Goal: Check status: Check status

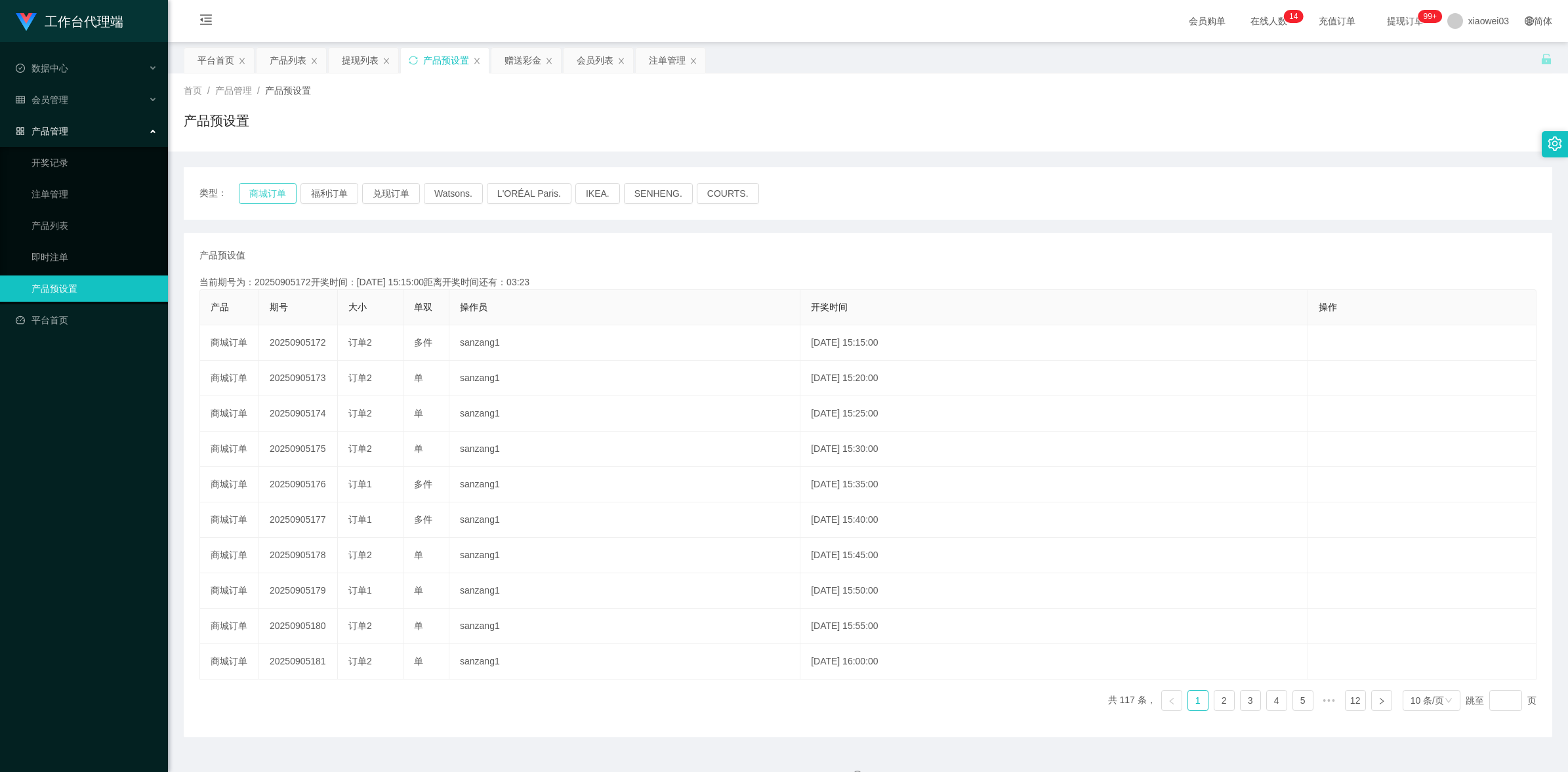
click at [278, 195] on button "商城订单" at bounding box center [267, 193] width 57 height 21
click at [652, 61] on div "注单管理" at bounding box center [667, 60] width 37 height 25
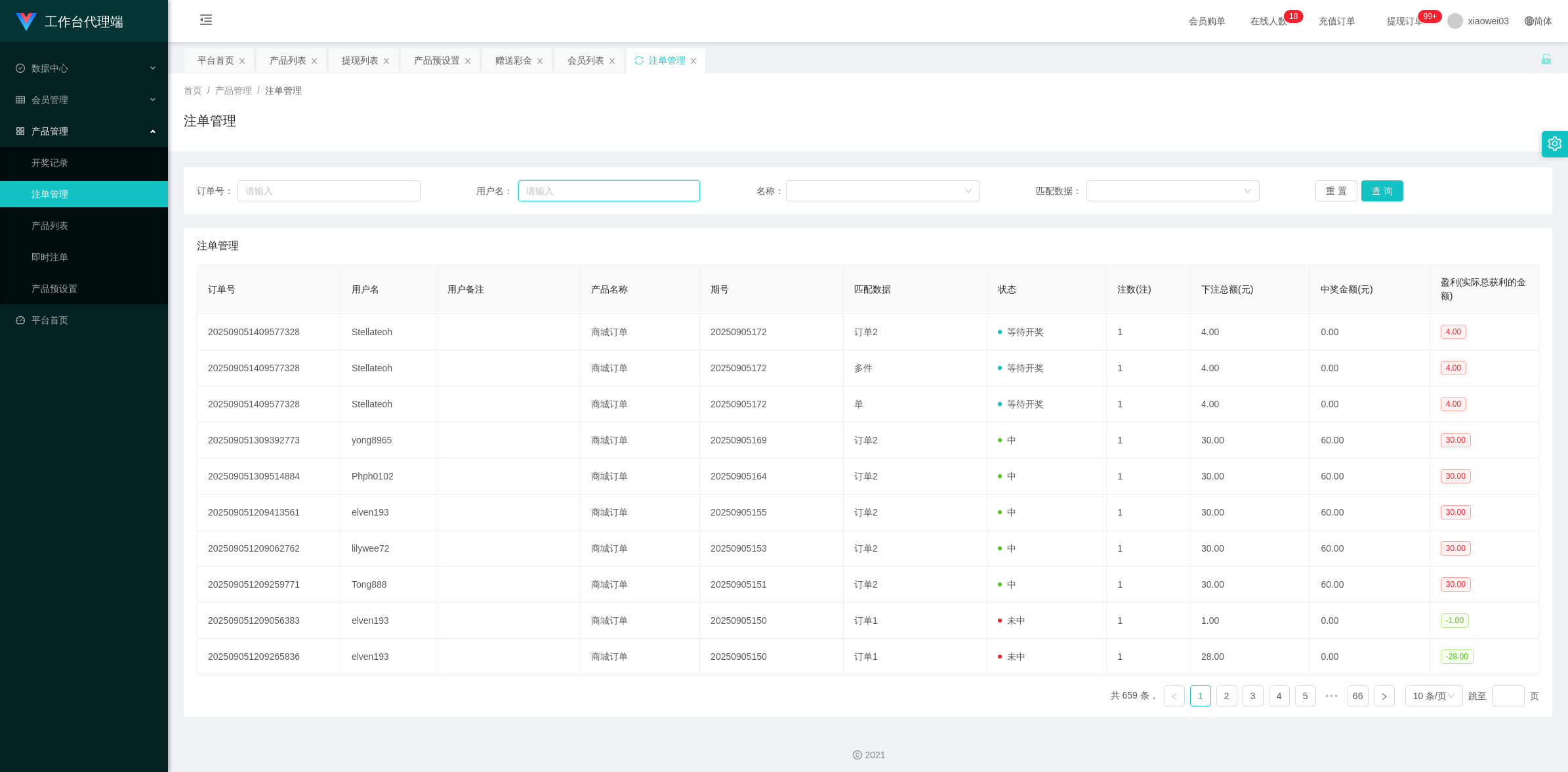
click at [612, 182] on input "text" at bounding box center [609, 190] width 182 height 21
paste input "Stellateoh"
type input "Stellateoh"
click at [1375, 187] on button "查 询" at bounding box center [1383, 190] width 42 height 21
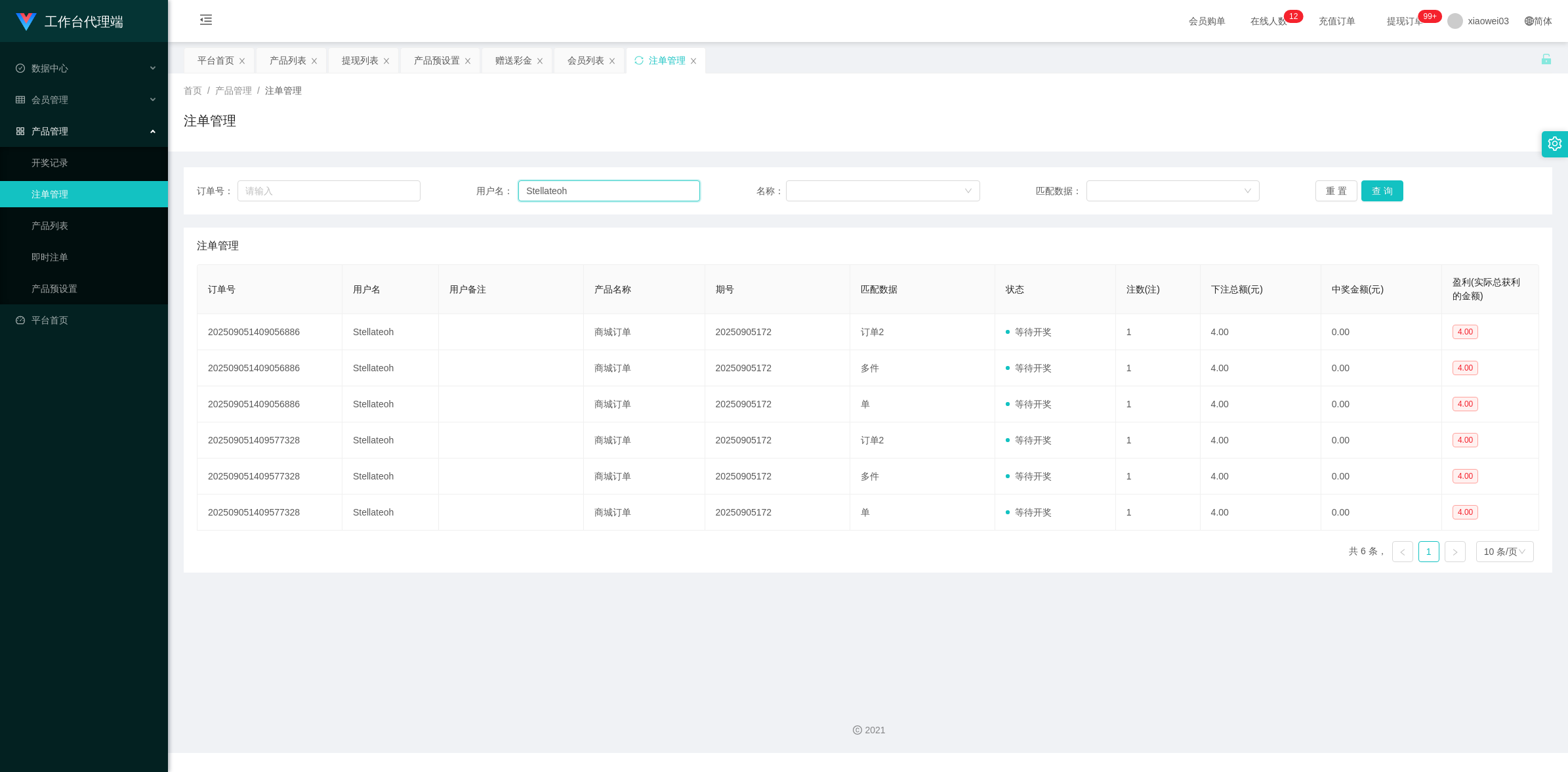
click at [638, 198] on input "Stellateoh" at bounding box center [609, 190] width 182 height 21
click at [1383, 195] on button "查 询" at bounding box center [1383, 190] width 42 height 21
click at [1384, 191] on button "查 询" at bounding box center [1383, 190] width 42 height 21
click at [1384, 191] on div "重 置 查 询" at bounding box center [1427, 190] width 224 height 21
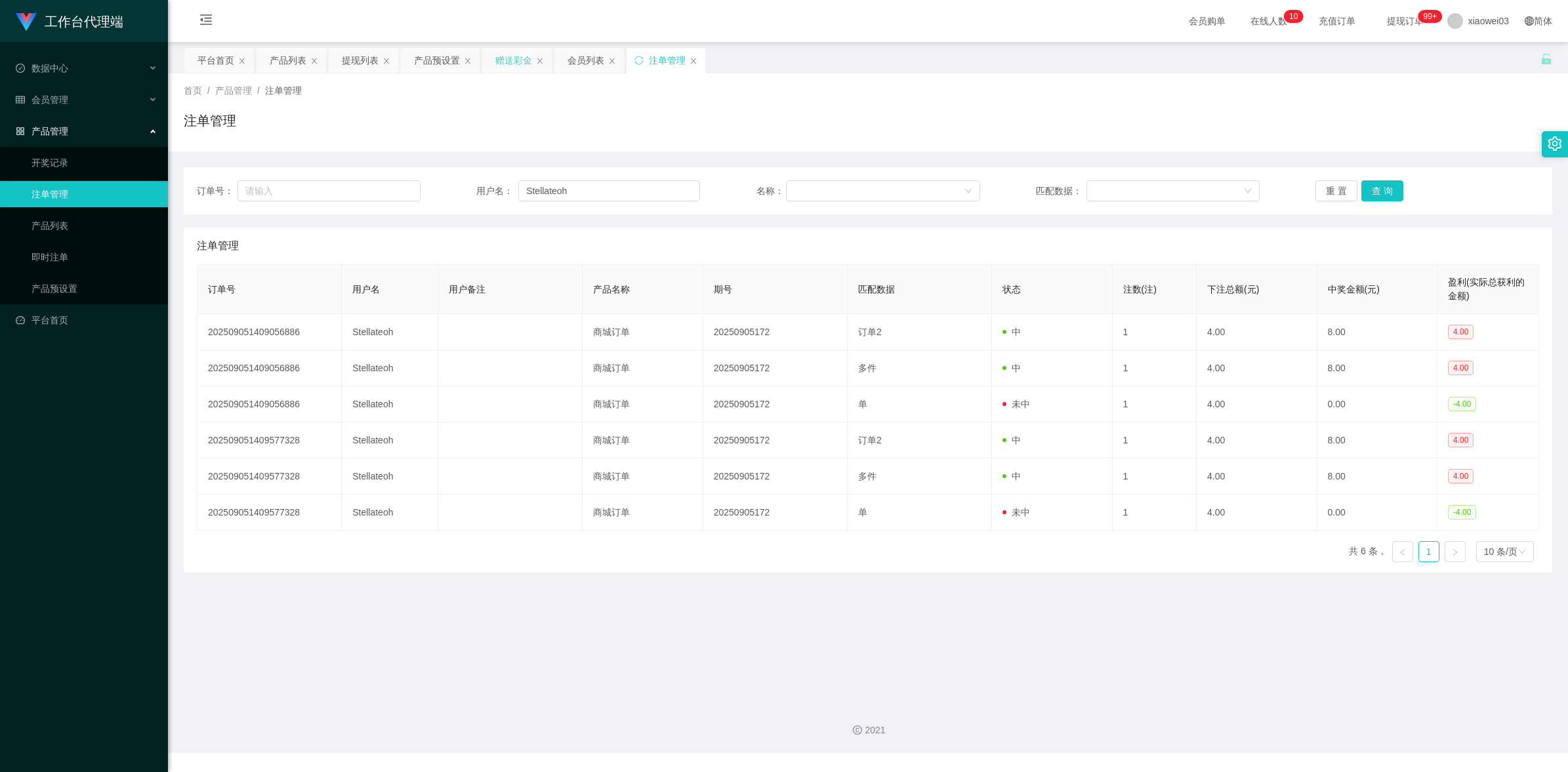
click at [505, 66] on div "赠送彩金" at bounding box center [514, 60] width 37 height 25
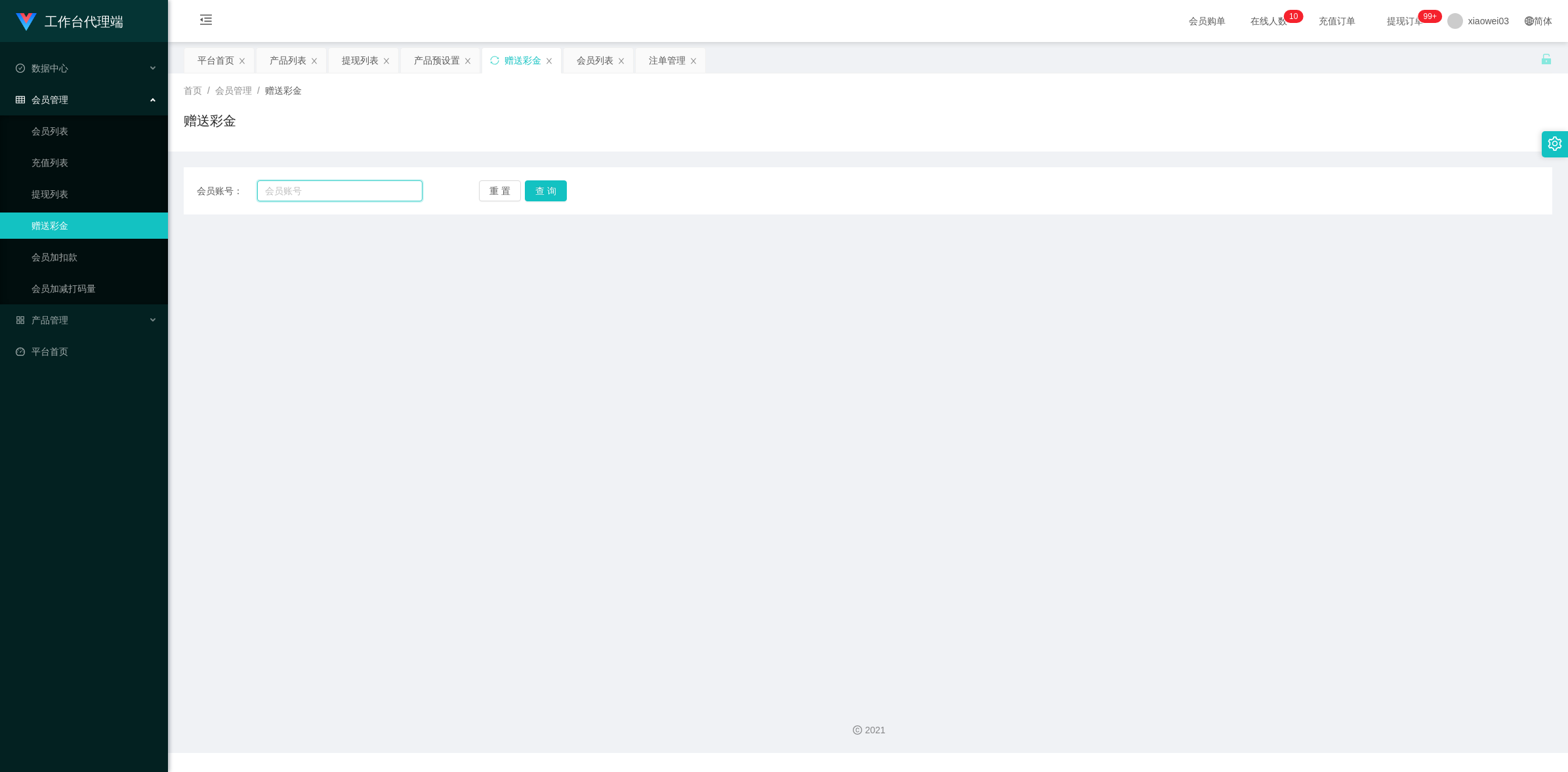
click at [356, 188] on input "text" at bounding box center [340, 190] width 166 height 21
paste input "Stellateoh"
type input "Stellateoh"
click at [551, 187] on button "查 询" at bounding box center [546, 190] width 42 height 21
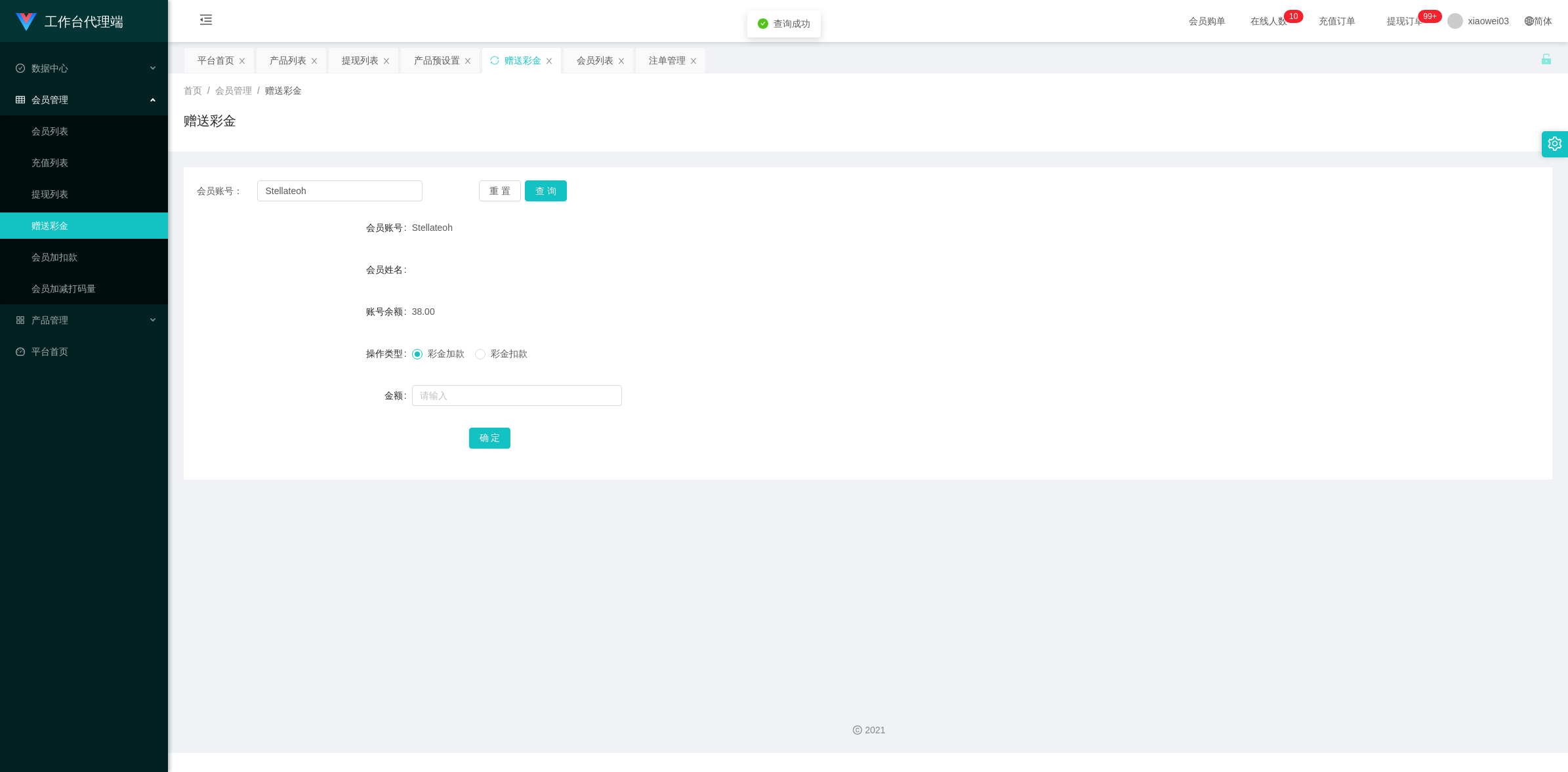
click at [869, 285] on form "会员账号 Stellateoh 会员姓名 账号余额 38.00 操作类型 彩金加款 彩金扣款 金额 确 定" at bounding box center [868, 332] width 1368 height 236
click at [425, 57] on div "产品预设置" at bounding box center [437, 60] width 46 height 25
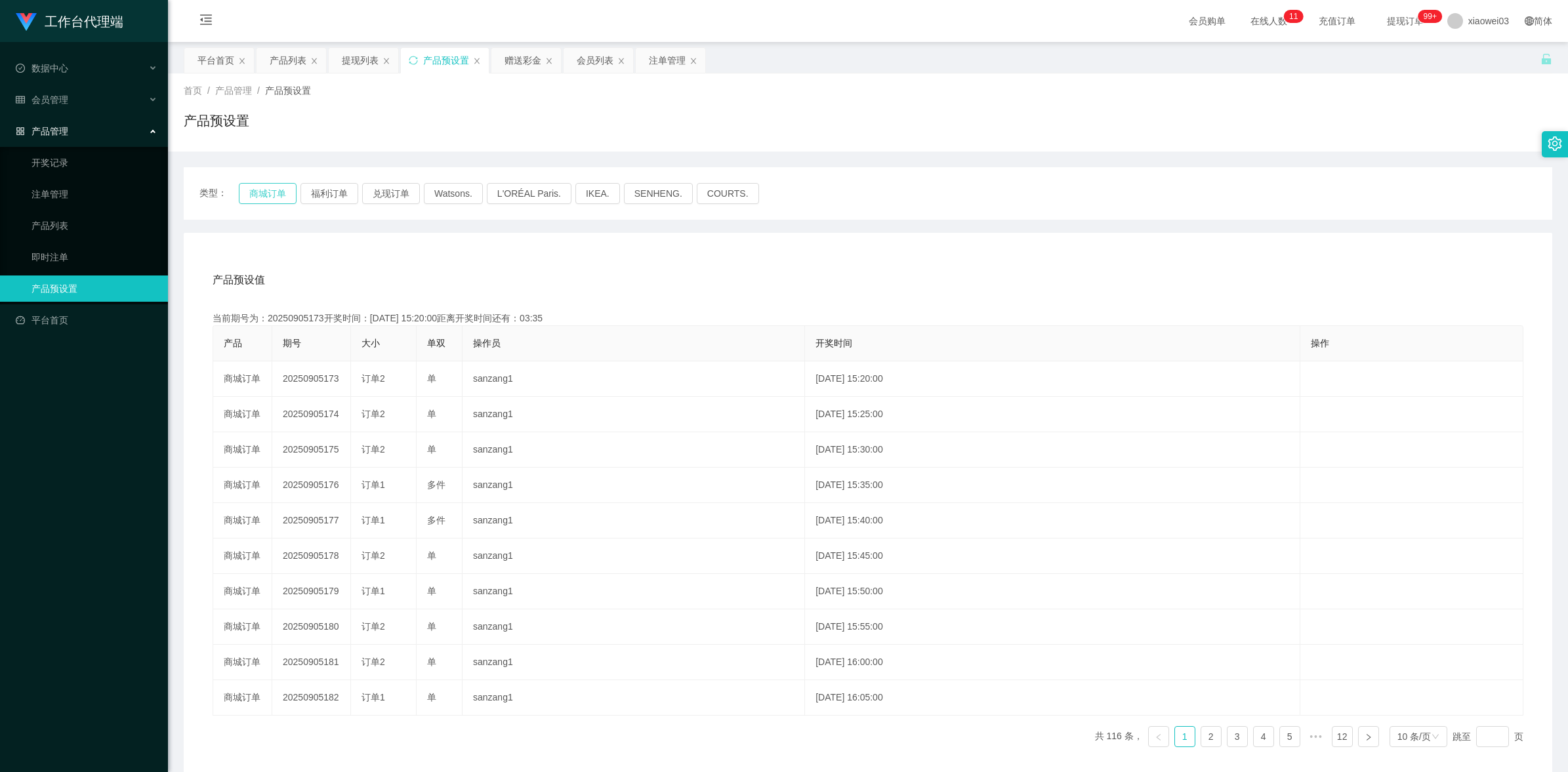
click at [254, 195] on button "商城订单" at bounding box center [267, 193] width 57 height 21
click at [927, 274] on div "产品预设值 添加期号" at bounding box center [868, 280] width 1311 height 37
click at [348, 54] on div "提现列表" at bounding box center [360, 60] width 37 height 25
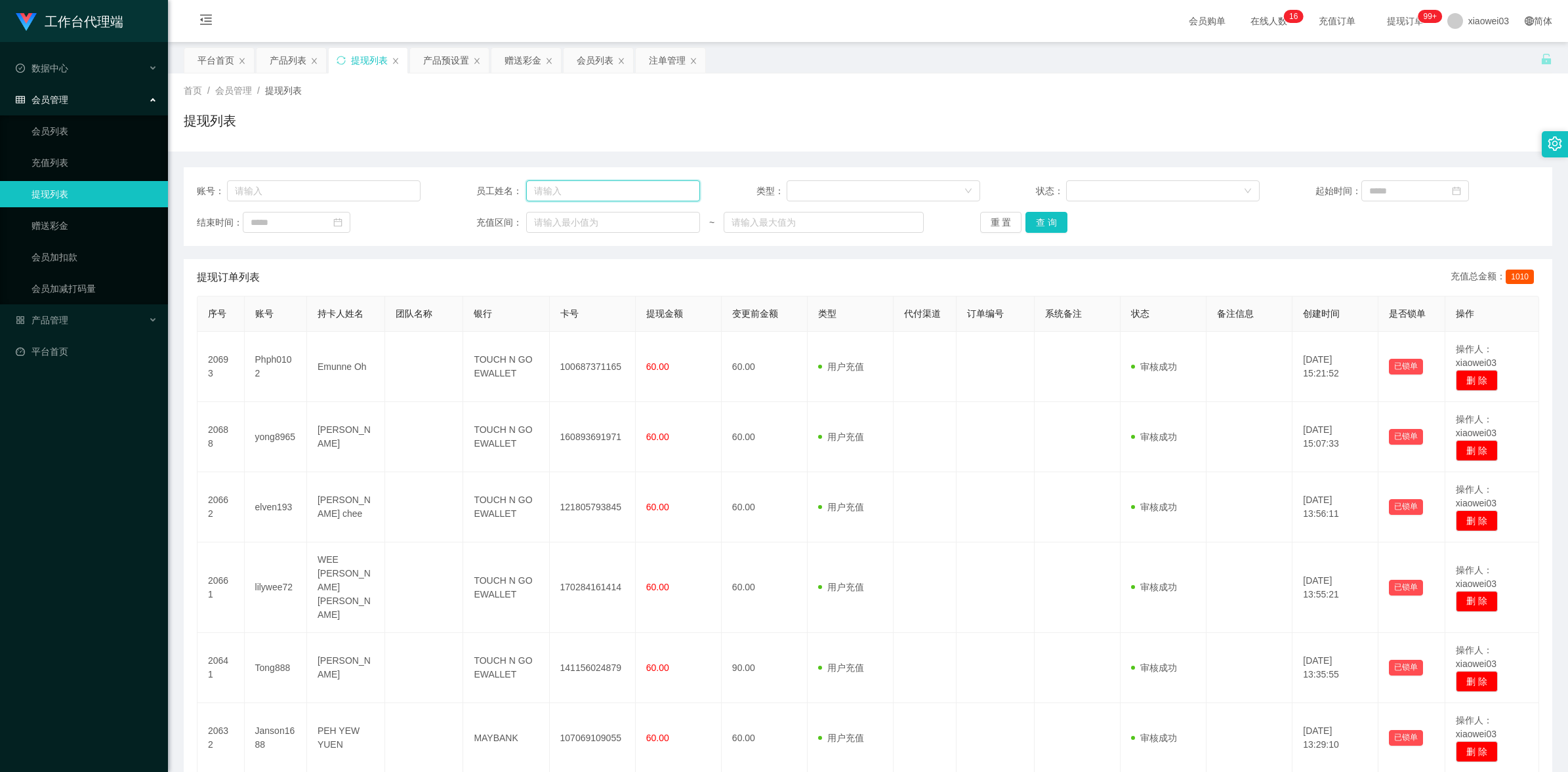
click at [628, 198] on input "text" at bounding box center [613, 190] width 174 height 21
click at [305, 194] on input "text" at bounding box center [323, 190] width 193 height 21
paste input "Phph0102"
type input "Phph0102"
click at [1030, 220] on button "查 询" at bounding box center [1046, 222] width 42 height 21
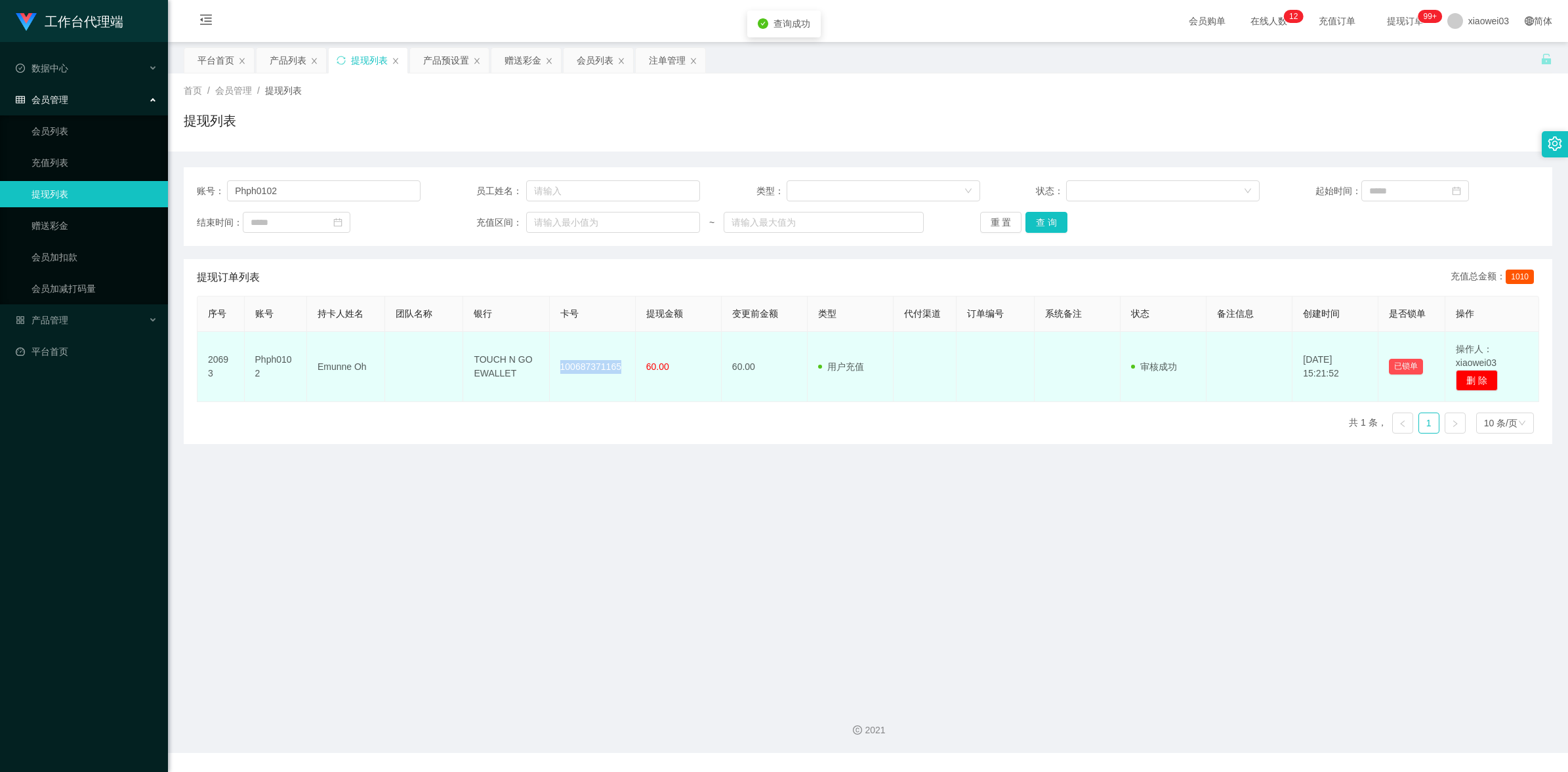
drag, startPoint x: 620, startPoint y: 362, endPoint x: 561, endPoint y: 365, distance: 59.1
click at [561, 365] on td "100687371165" at bounding box center [593, 367] width 86 height 70
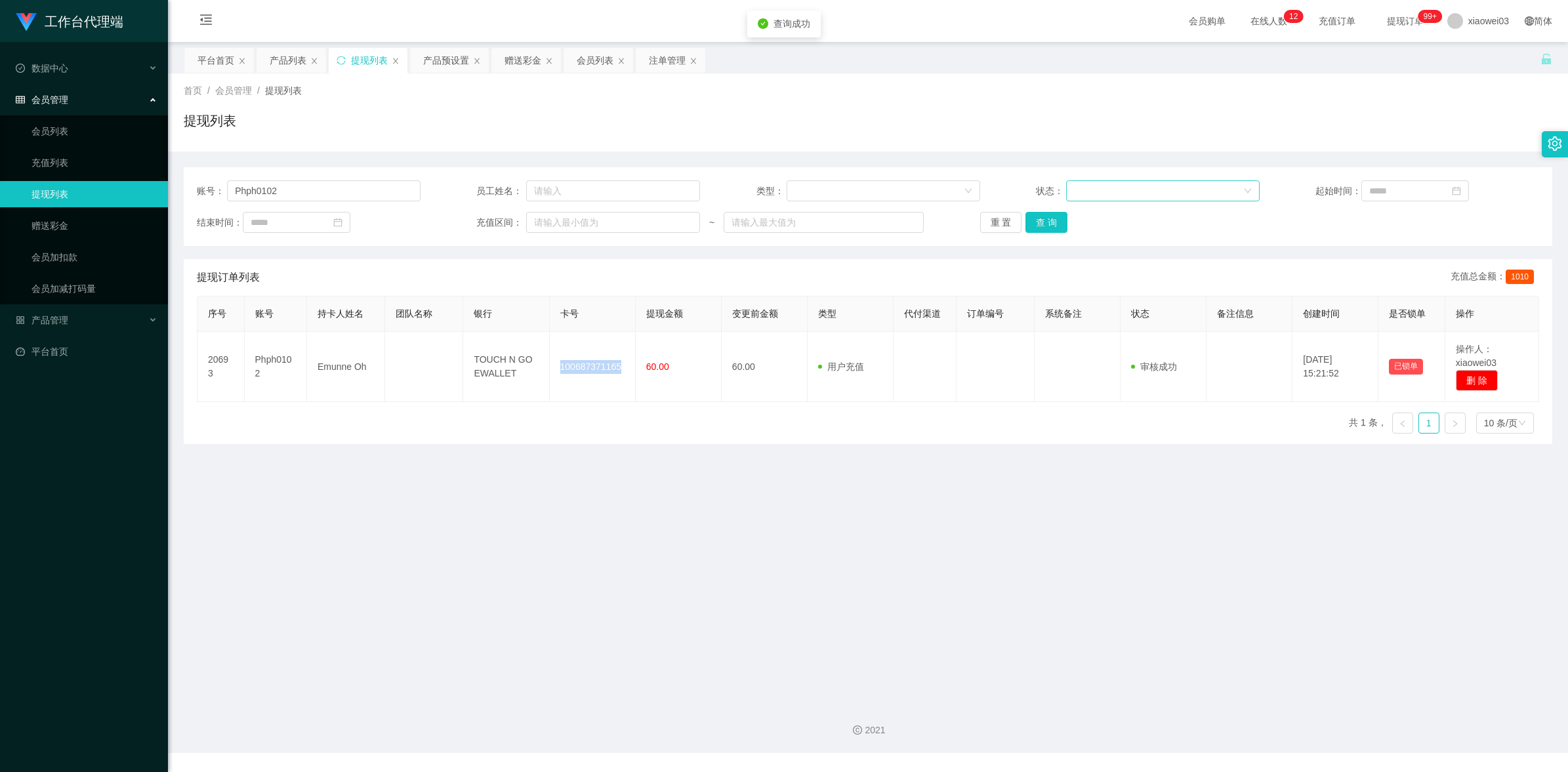
copy td "100687371165"
click at [362, 179] on div "账号： Phph0102 员工姓名： 类型： 状态： 起始时间： 结束时间： 充值区间： ~ 重 置 查 询" at bounding box center [868, 206] width 1368 height 78
click at [671, 63] on div "注单管理" at bounding box center [667, 60] width 37 height 25
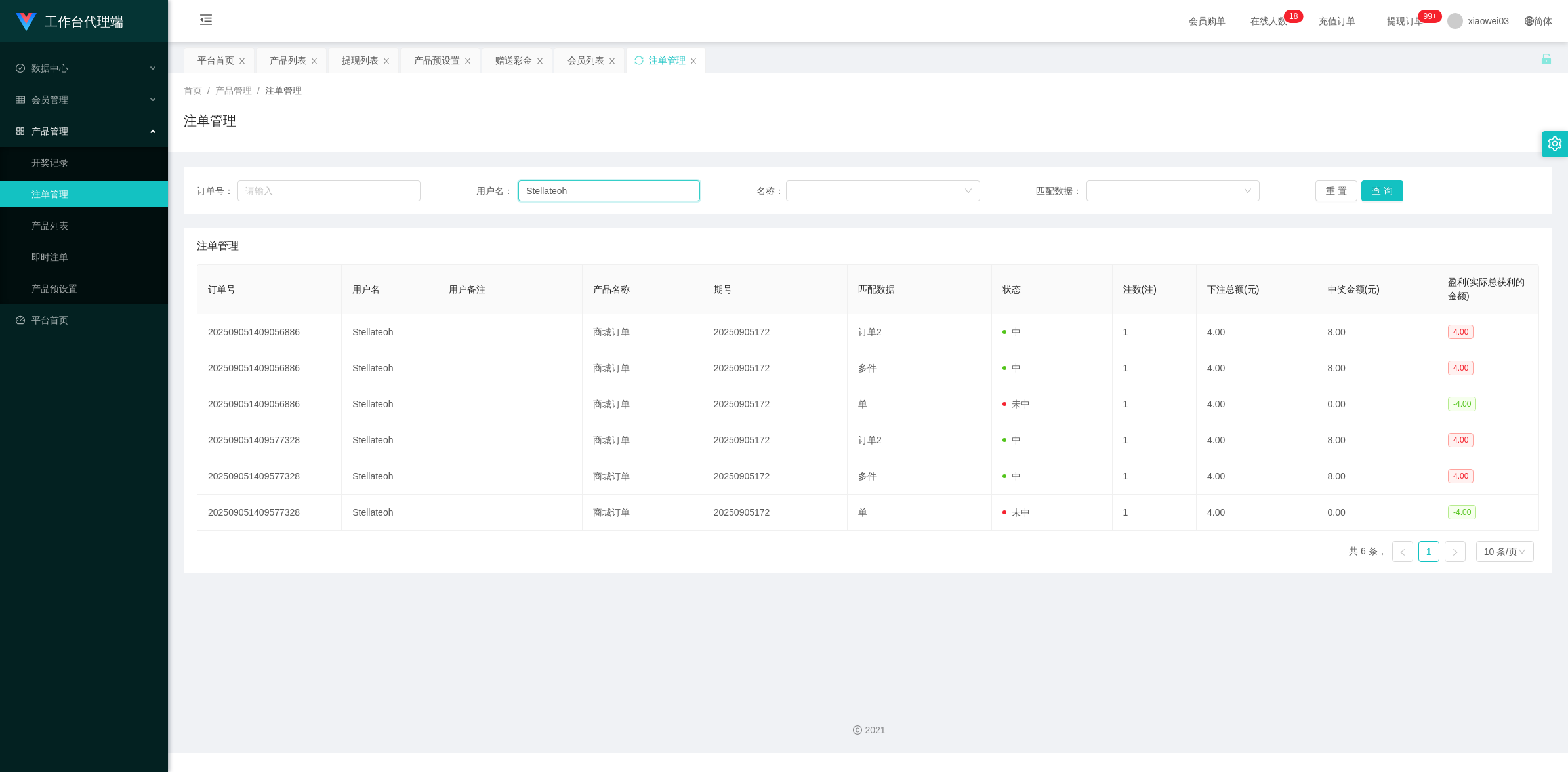
click at [612, 199] on input "Stellateoh" at bounding box center [609, 190] width 182 height 21
drag, startPoint x: 1392, startPoint y: 188, endPoint x: 1378, endPoint y: 197, distance: 16.6
click at [1392, 188] on button "查 询" at bounding box center [1383, 190] width 42 height 21
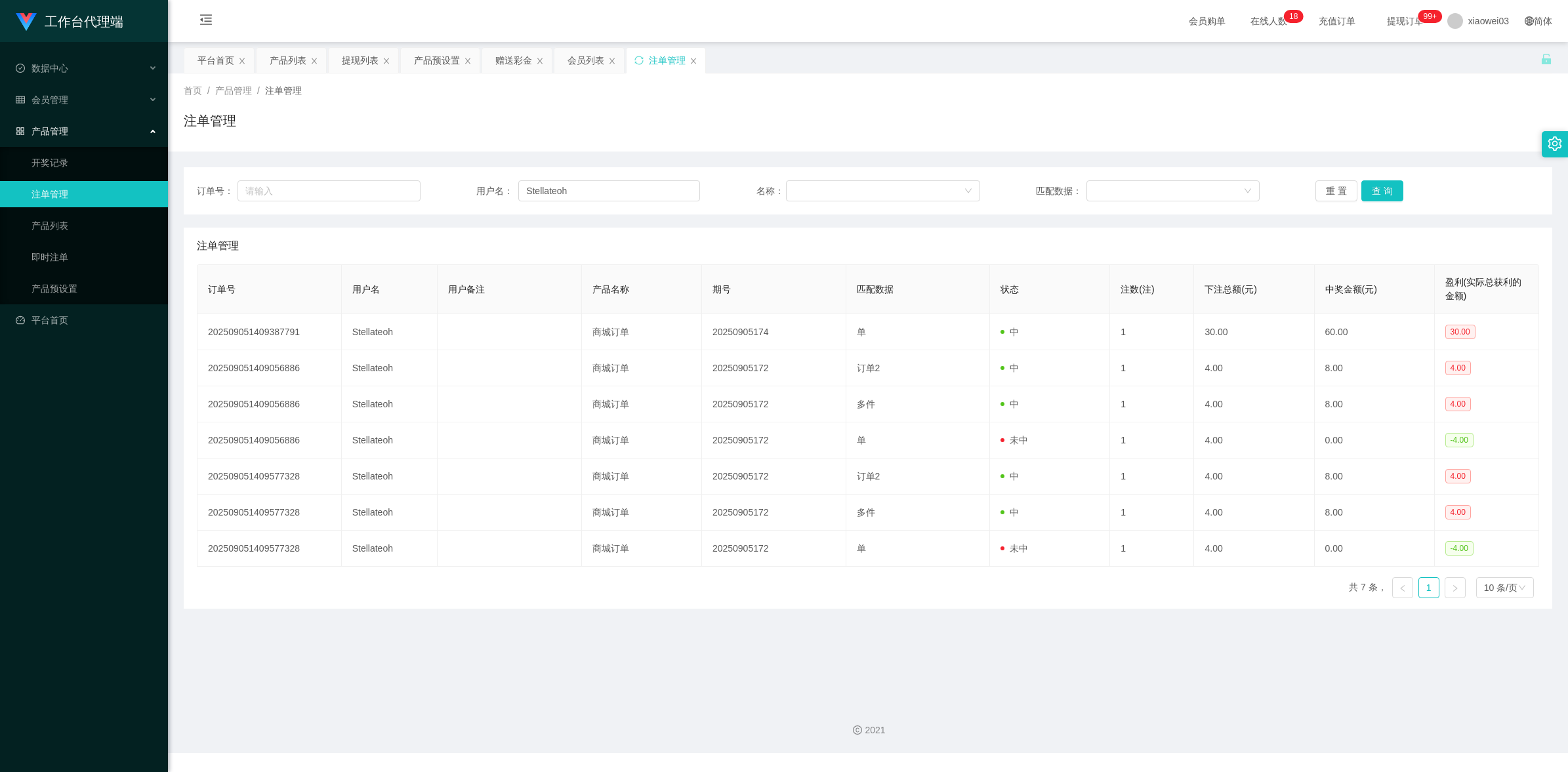
click at [942, 682] on main "关闭左侧 关闭右侧 关闭其它 刷新页面 平台首页 产品列表 提现列表 产品预设置 赠送彩金 会员列表 注单管理 首页 / 产品管理 / 注单管理 / 注单管理…" at bounding box center [868, 367] width 1400 height 650
click at [336, 49] on div "提现列表" at bounding box center [363, 60] width 70 height 25
click at [355, 70] on div "提现列表" at bounding box center [360, 60] width 37 height 25
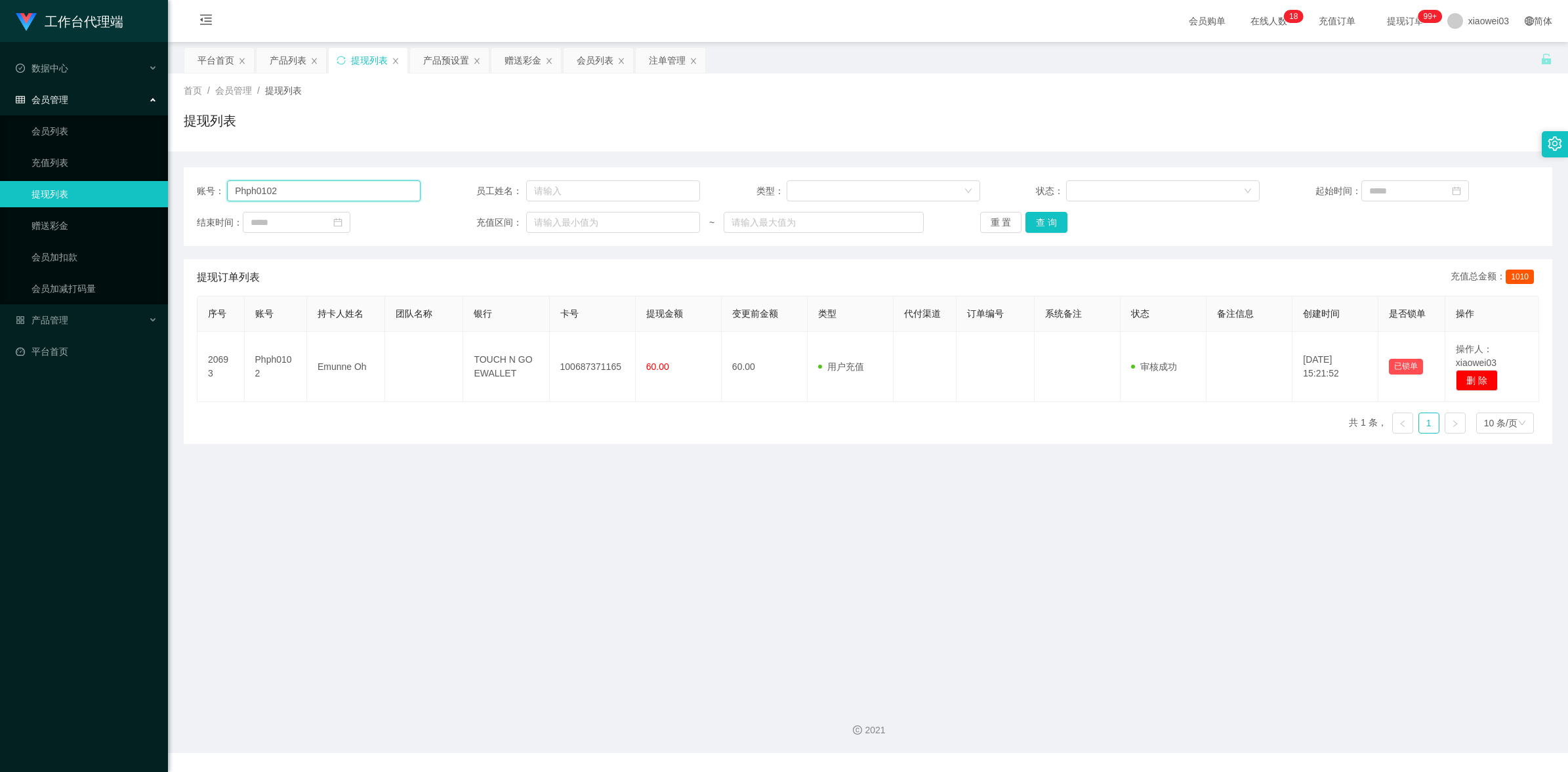
click at [349, 187] on input "Phph0102" at bounding box center [323, 190] width 193 height 21
paste input "Stellateoh"
type input "Stellateoh"
click at [1056, 225] on button "查 询" at bounding box center [1046, 222] width 42 height 21
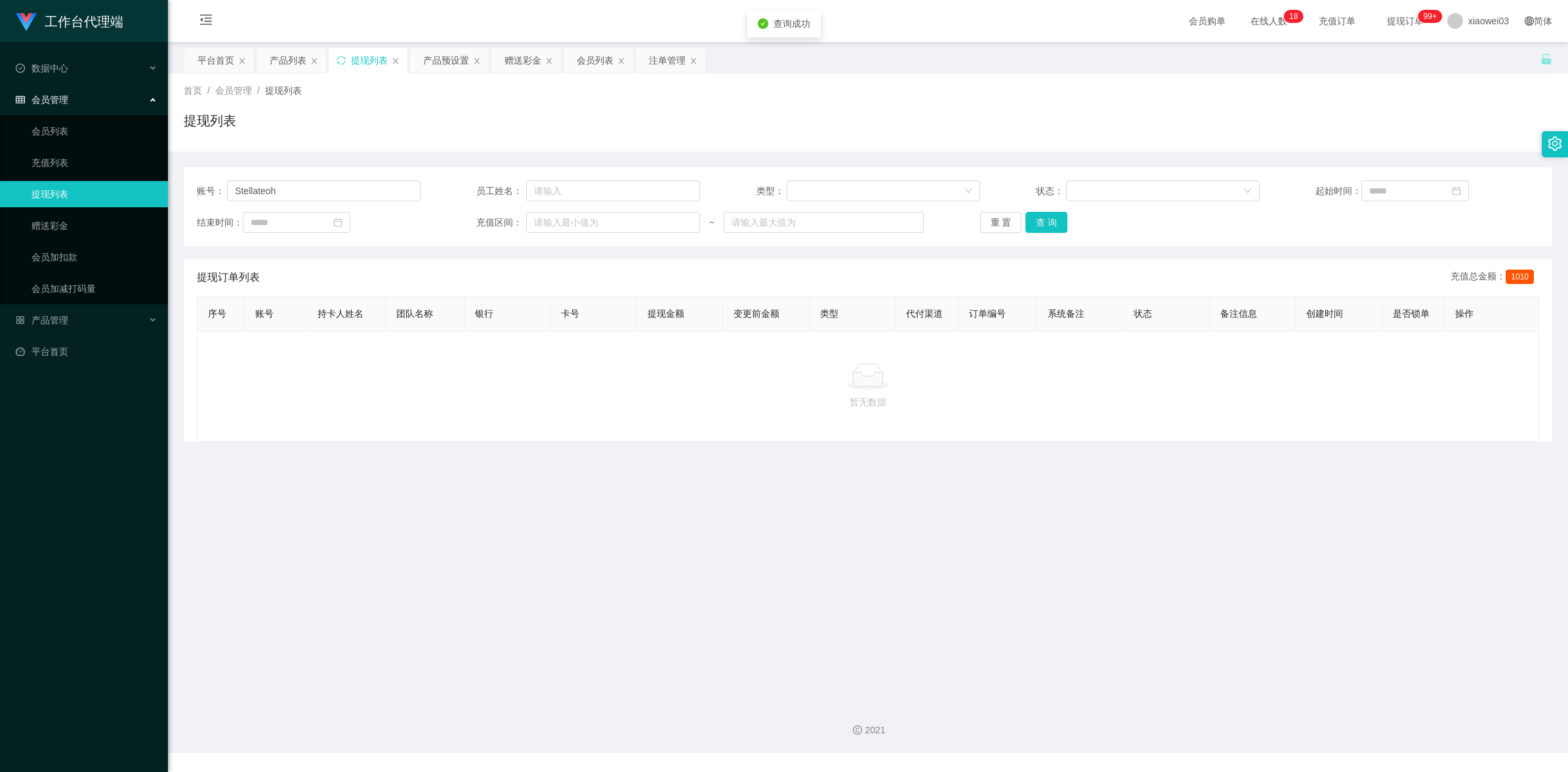
click at [791, 585] on main "关闭左侧 关闭右侧 关闭其它 刷新页面 平台首页 产品列表 提现列表 产品预设置 赠送彩金 会员列表 注单管理 首页 / 会员管理 / 提现列表 / 提现列表…" at bounding box center [868, 367] width 1400 height 650
click at [327, 187] on input "Stellateoh" at bounding box center [323, 190] width 193 height 21
click at [1038, 216] on button "查 询" at bounding box center [1046, 222] width 42 height 21
click at [854, 439] on div "暂无数据" at bounding box center [868, 386] width 1342 height 110
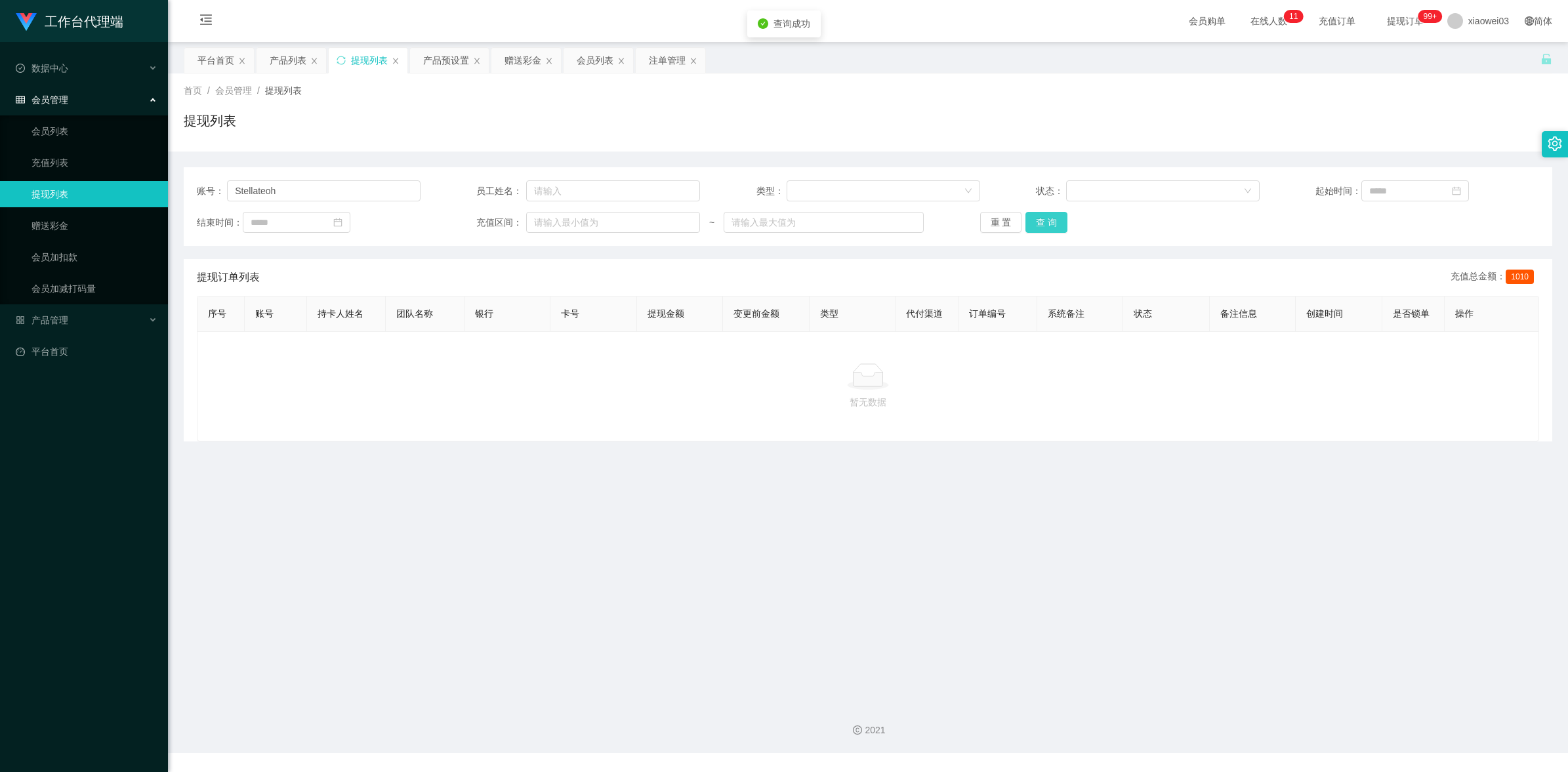
click at [1054, 227] on button "查 询" at bounding box center [1046, 222] width 42 height 21
click at [1054, 227] on button "查 询" at bounding box center [1054, 222] width 57 height 21
click at [346, 191] on input "Stellateoh" at bounding box center [323, 190] width 193 height 21
click at [1077, 225] on div "重 置 查 询" at bounding box center [1092, 222] width 224 height 21
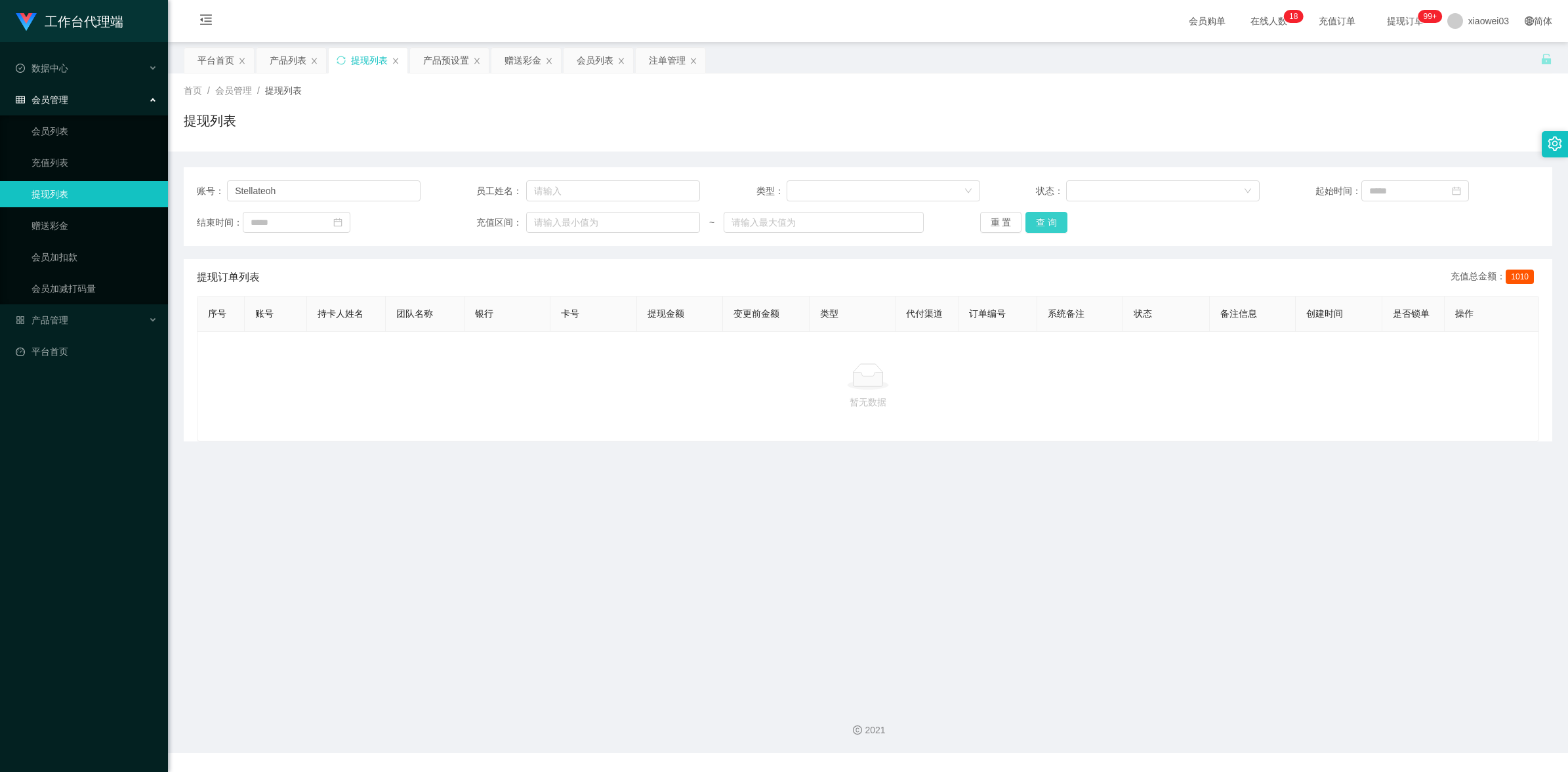
click at [1038, 229] on button "查 询" at bounding box center [1046, 222] width 42 height 21
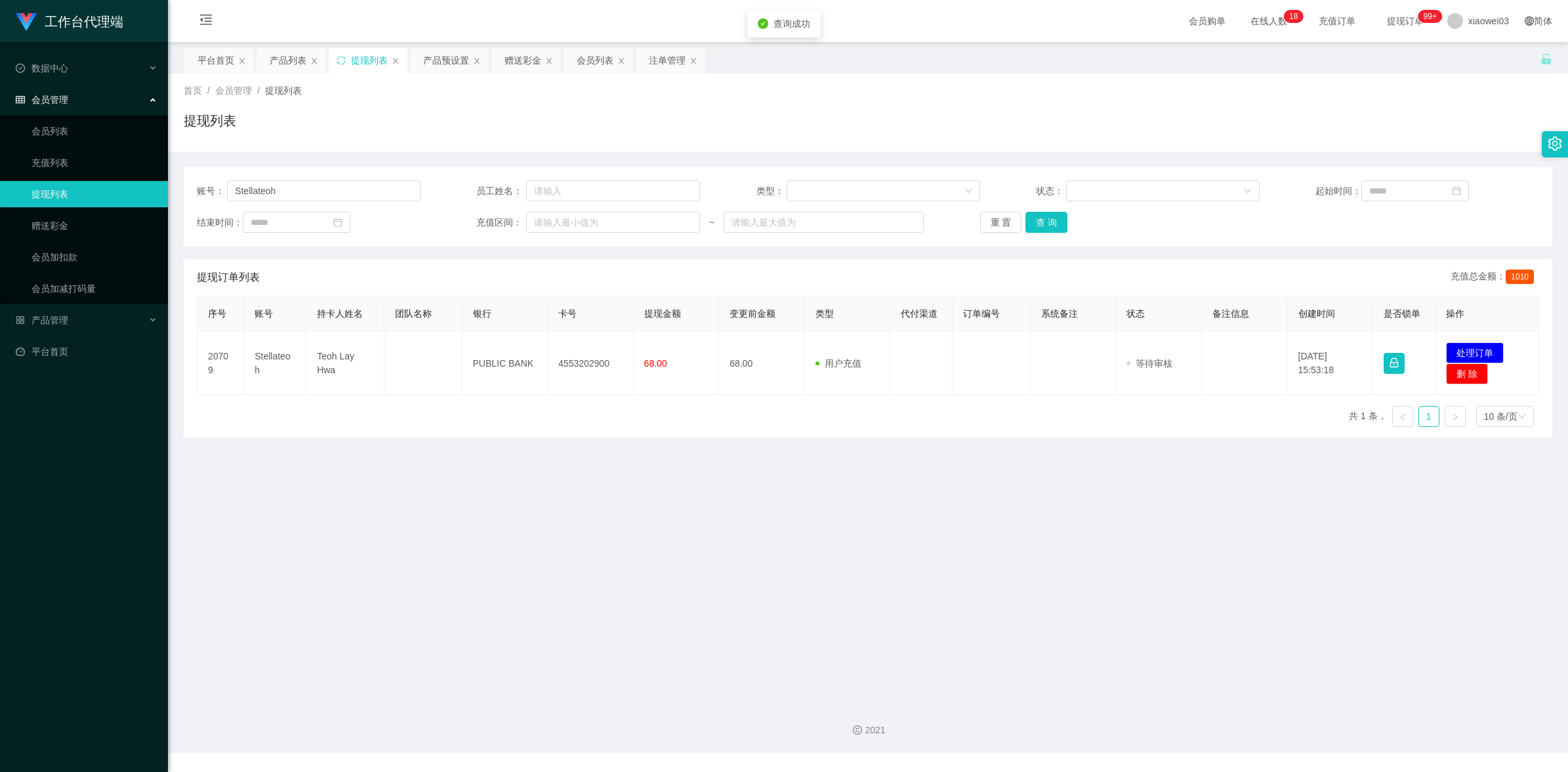
click at [854, 500] on main "关闭左侧 关闭右侧 关闭其它 刷新页面 平台首页 产品列表 提现列表 产品预设置 赠送彩金 会员列表 注单管理 首页 / 会员管理 / 提现列表 / 提现列表…" at bounding box center [868, 367] width 1400 height 650
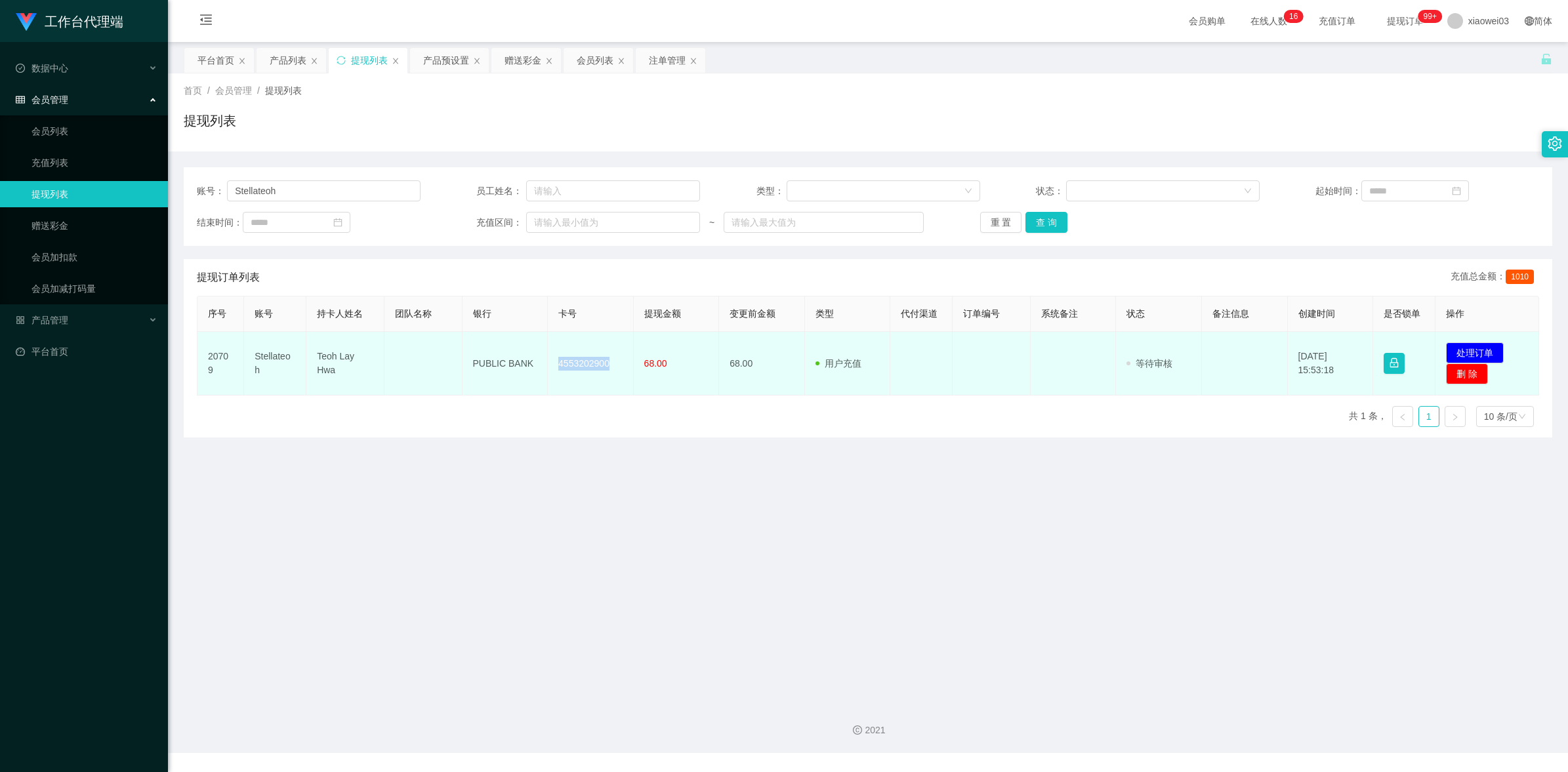
drag, startPoint x: 607, startPoint y: 364, endPoint x: 550, endPoint y: 364, distance: 57.0
click at [550, 364] on td "4553202900" at bounding box center [591, 364] width 86 height 64
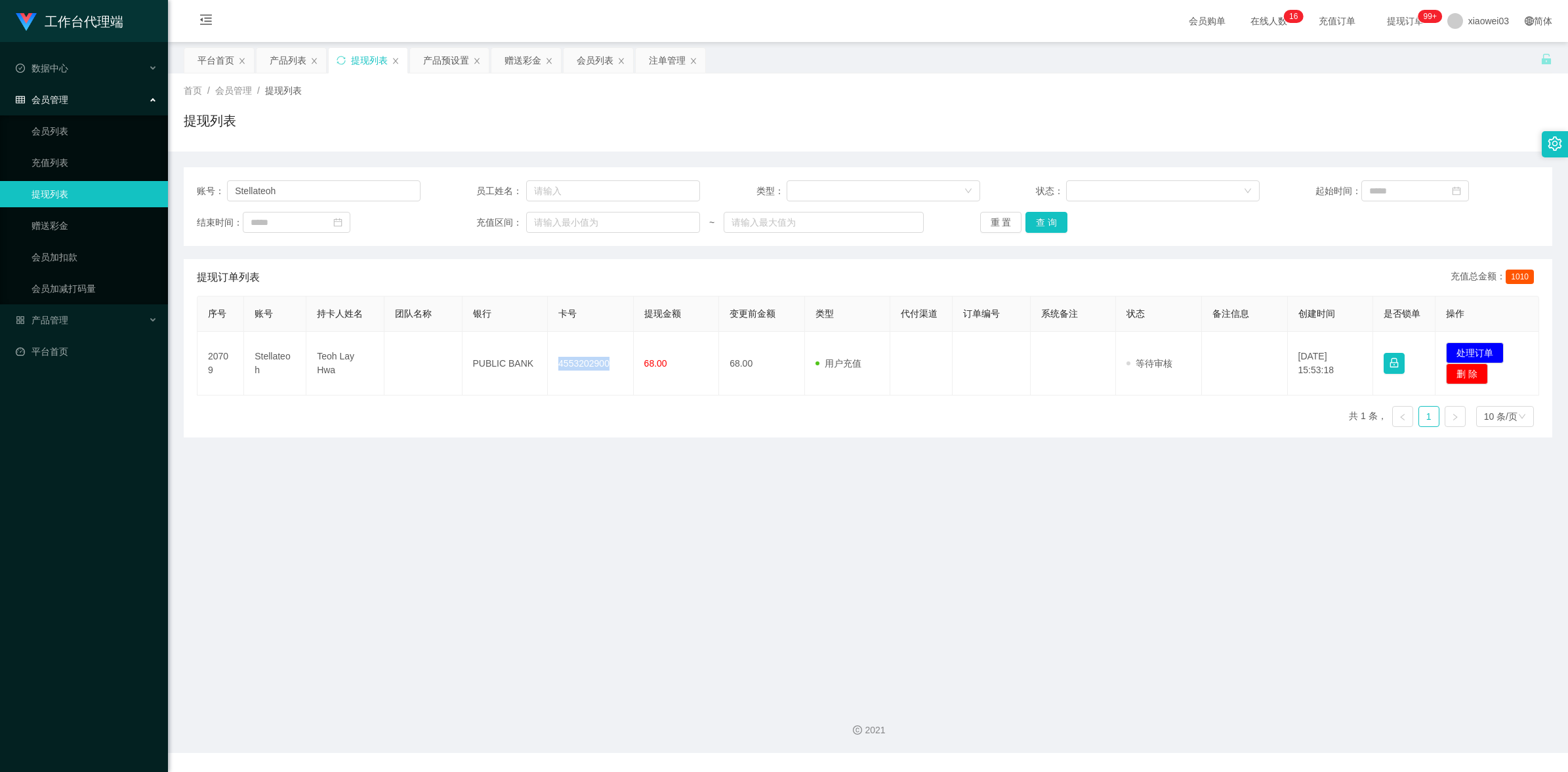
copy td "4553202900"
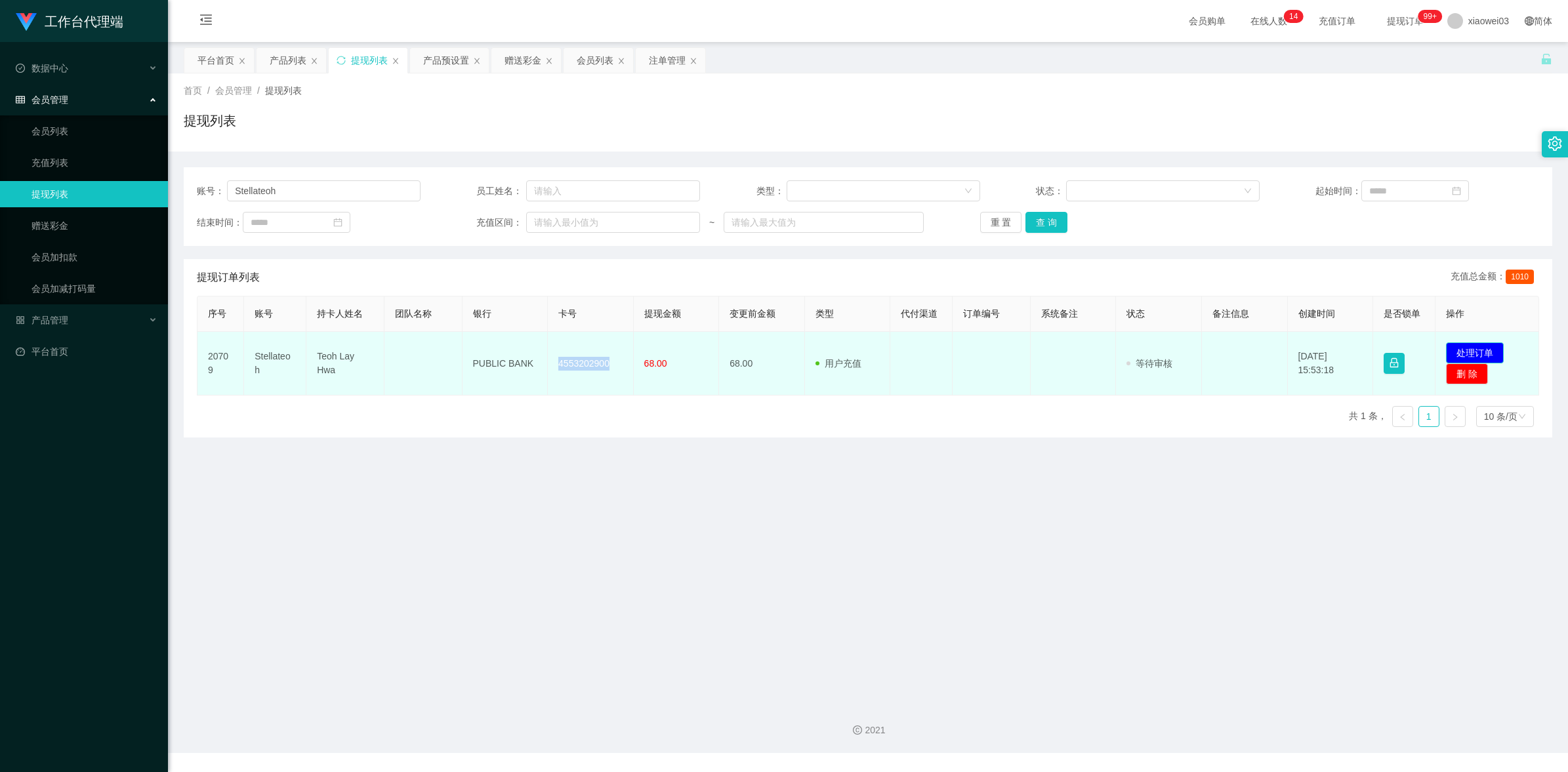
click at [1483, 352] on button "处理订单" at bounding box center [1474, 352] width 57 height 21
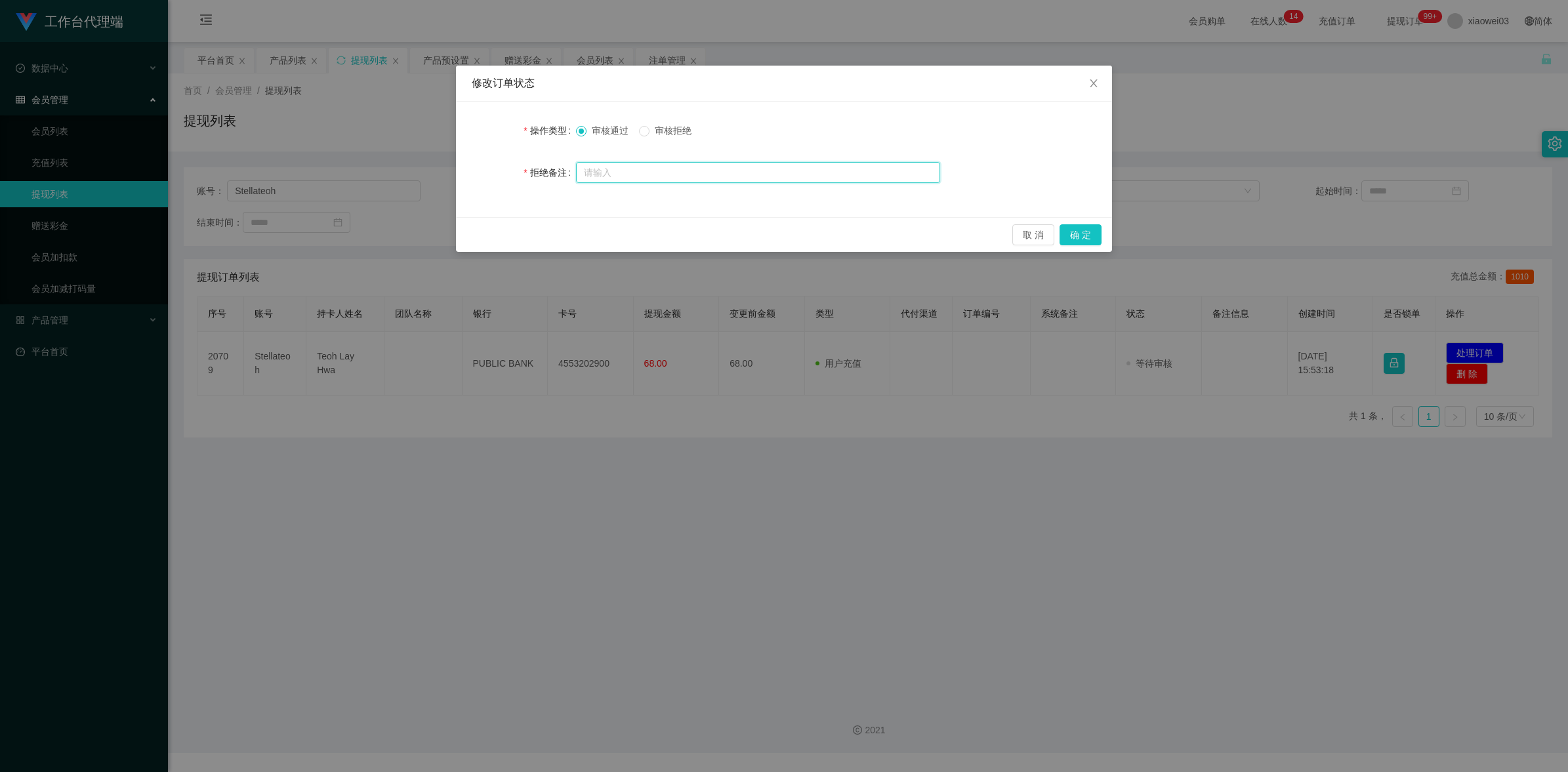
click at [656, 168] on input "text" at bounding box center [758, 172] width 364 height 21
type input "b"
type input "本次任务收益为60."
click at [1086, 233] on button "确 定" at bounding box center [1080, 235] width 42 height 21
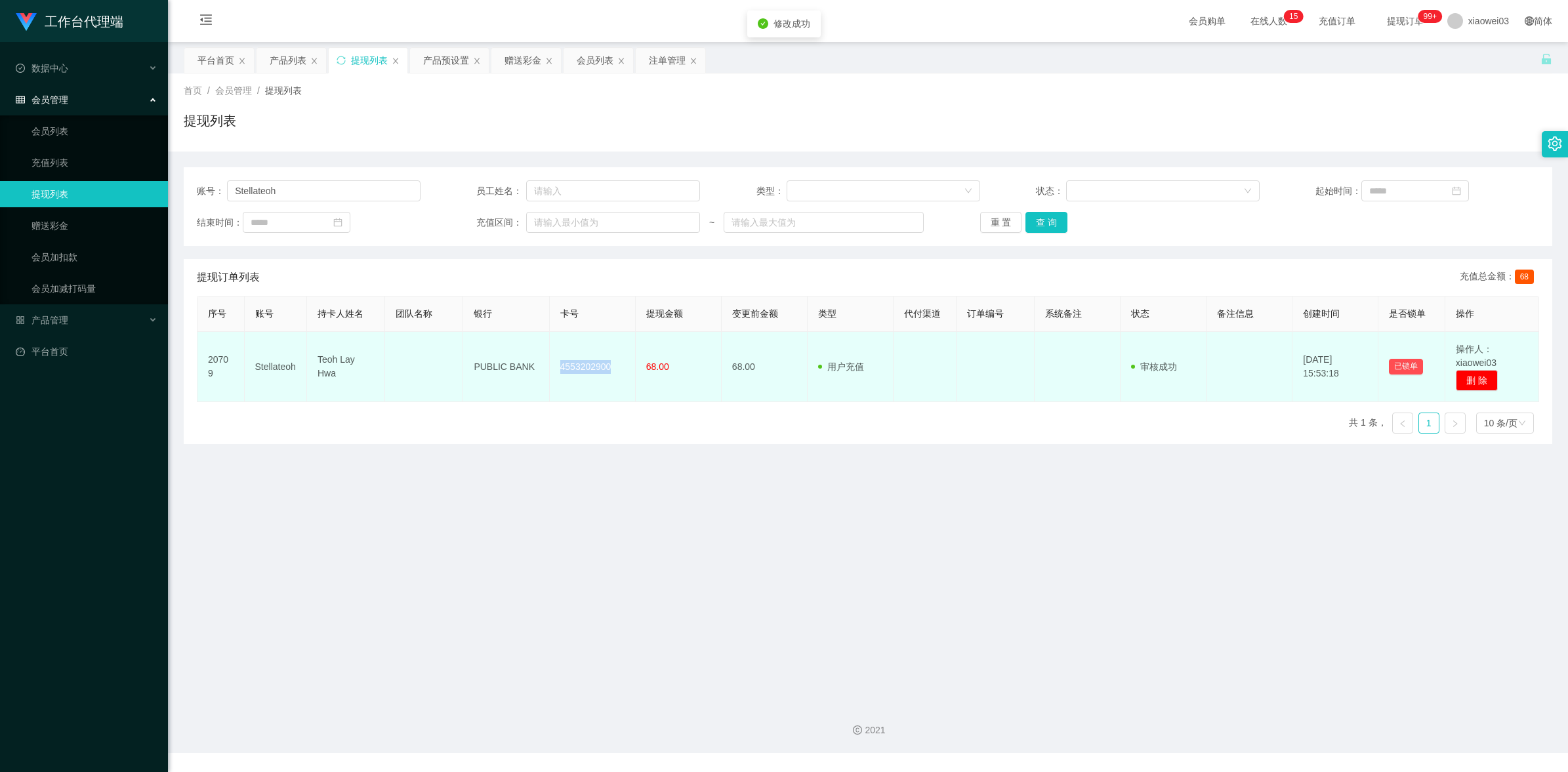
drag, startPoint x: 607, startPoint y: 368, endPoint x: 551, endPoint y: 359, distance: 56.7
click at [551, 359] on td "4553202900" at bounding box center [593, 367] width 86 height 70
copy td "4553202900"
drag, startPoint x: 531, startPoint y: 368, endPoint x: 474, endPoint y: 359, distance: 57.7
click at [474, 359] on td "PUBLIC BANK" at bounding box center [506, 367] width 86 height 70
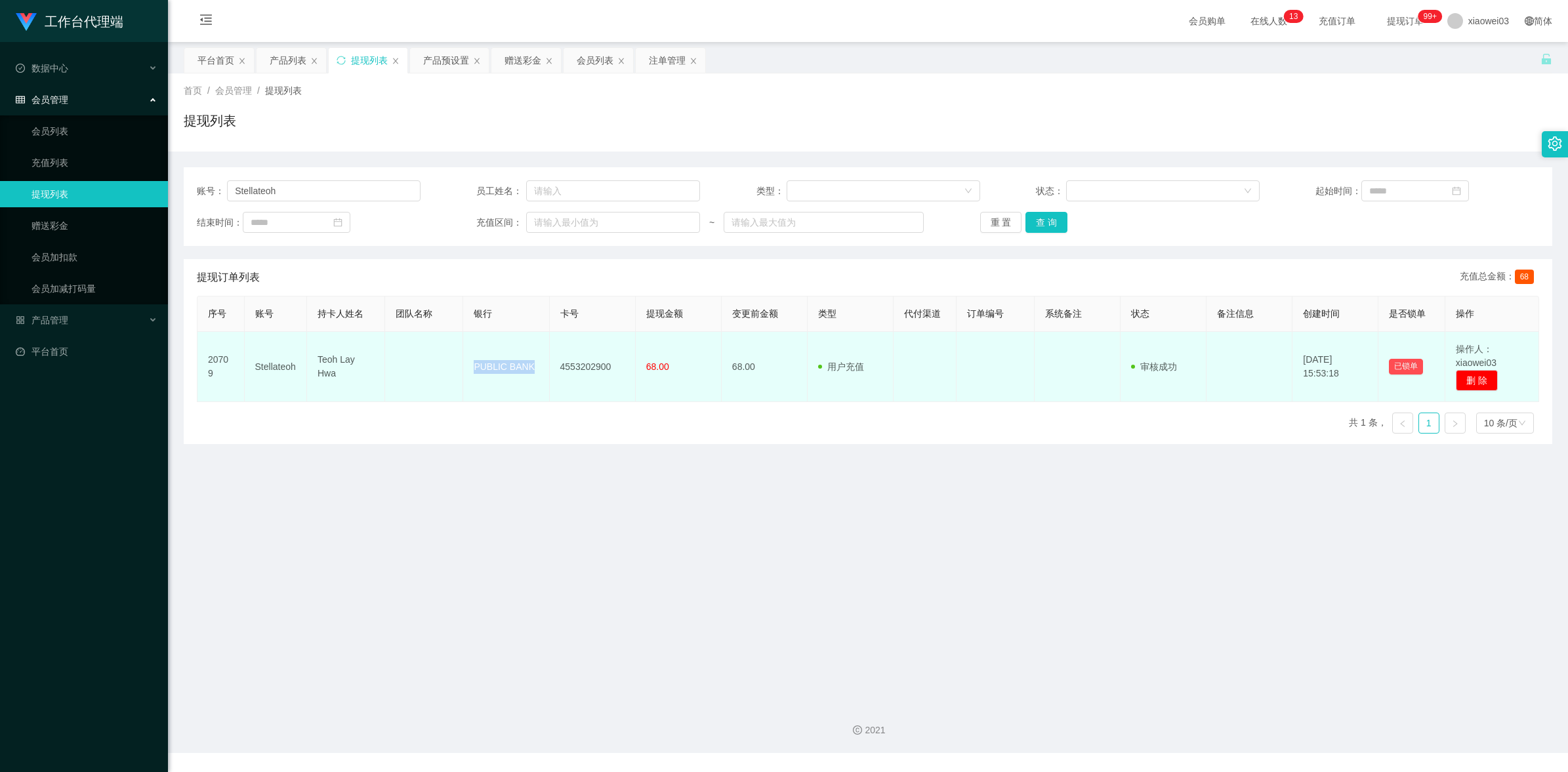
copy td "PUBLIC BANK"
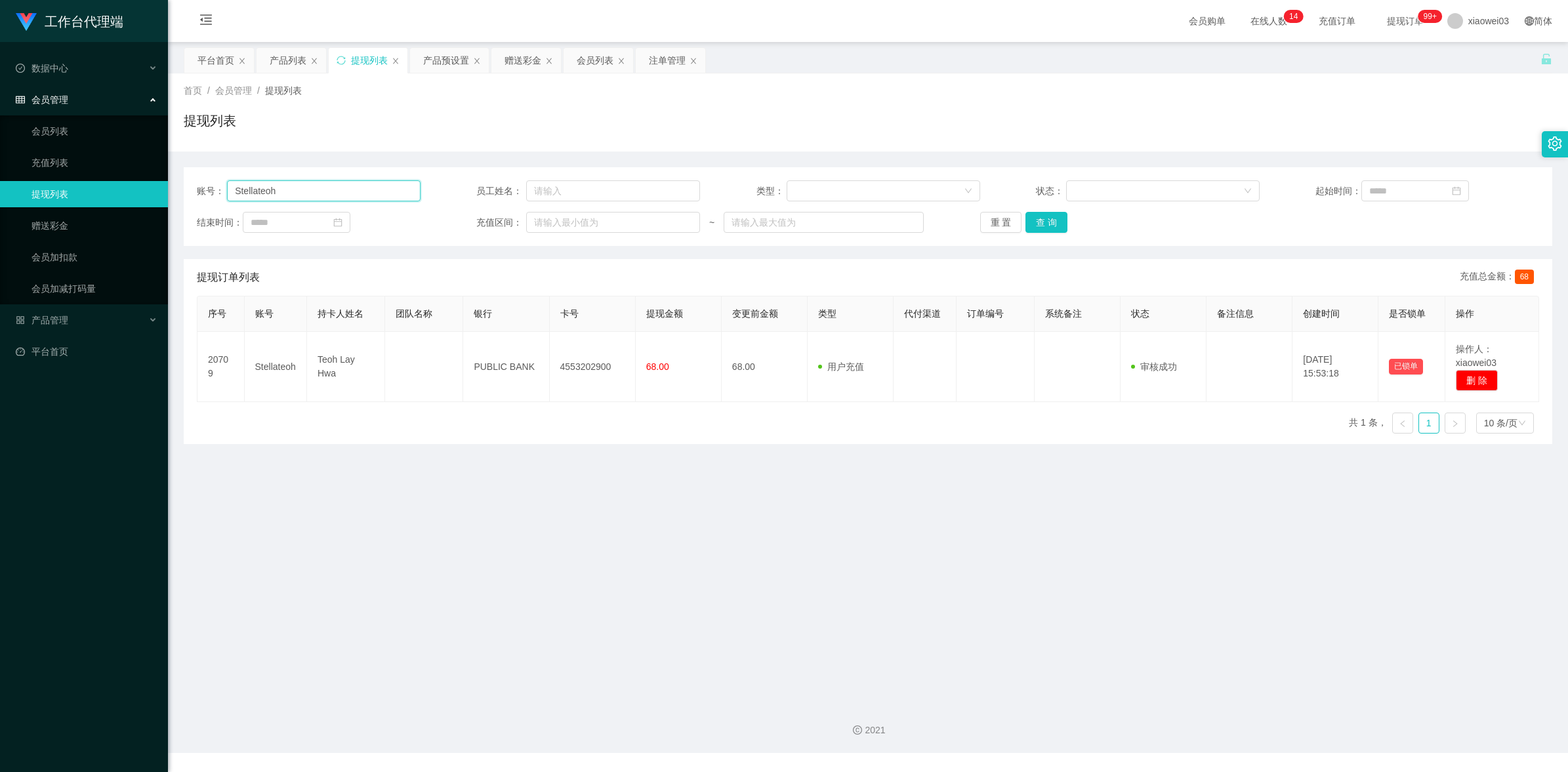
click at [307, 187] on input "Stellateoh" at bounding box center [323, 190] width 193 height 21
drag, startPoint x: 663, startPoint y: 56, endPoint x: 633, endPoint y: 89, distance: 44.6
click at [663, 56] on div "注单管理" at bounding box center [667, 60] width 37 height 25
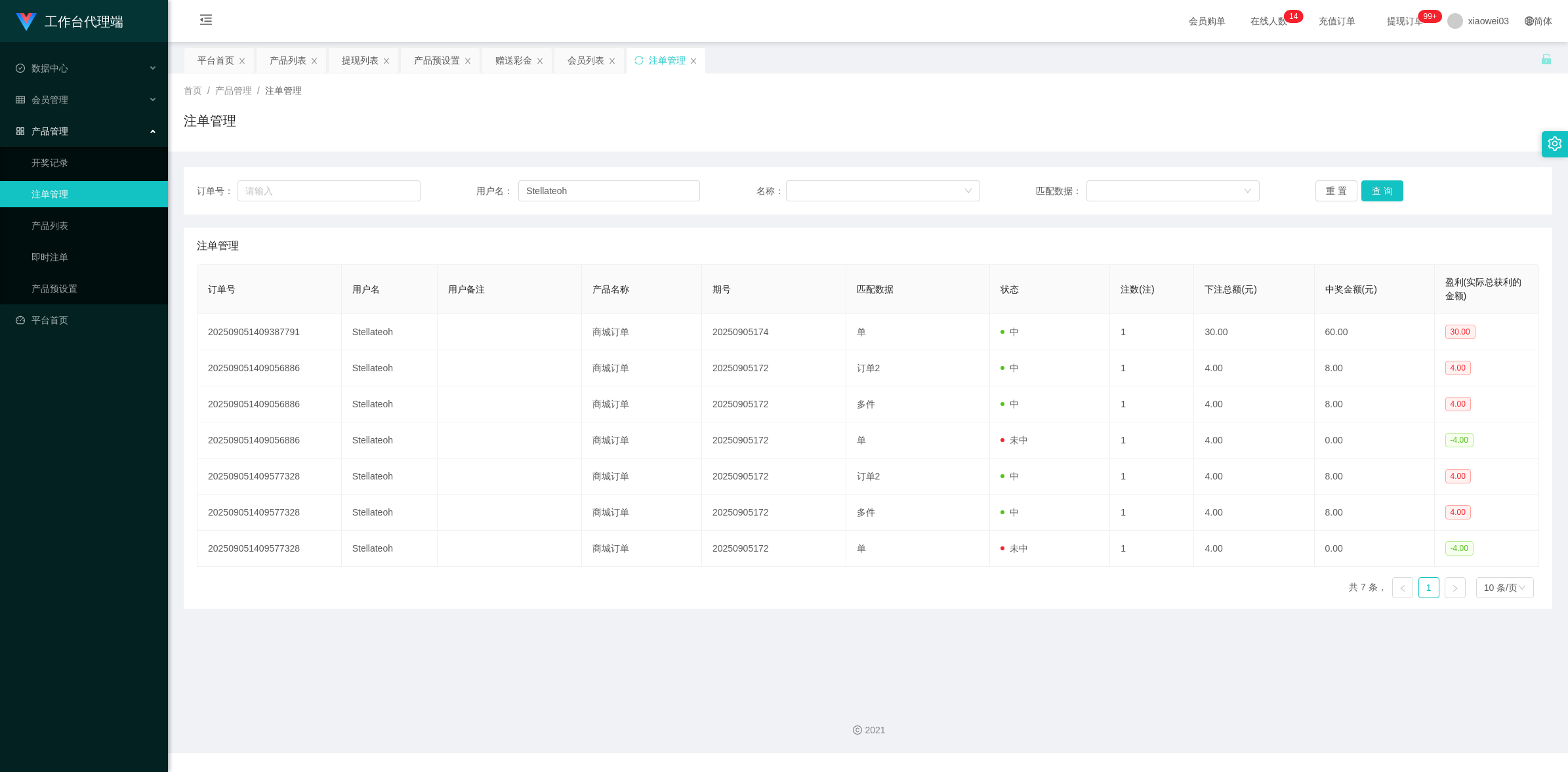
click at [615, 179] on div "订单号： 用户名： Stellateoh 名称： 匹配数据： 重 置 查 询" at bounding box center [868, 190] width 1368 height 47
click at [614, 195] on input "Stellateoh" at bounding box center [609, 190] width 182 height 21
paste input "Tong888"
type input "Tong888"
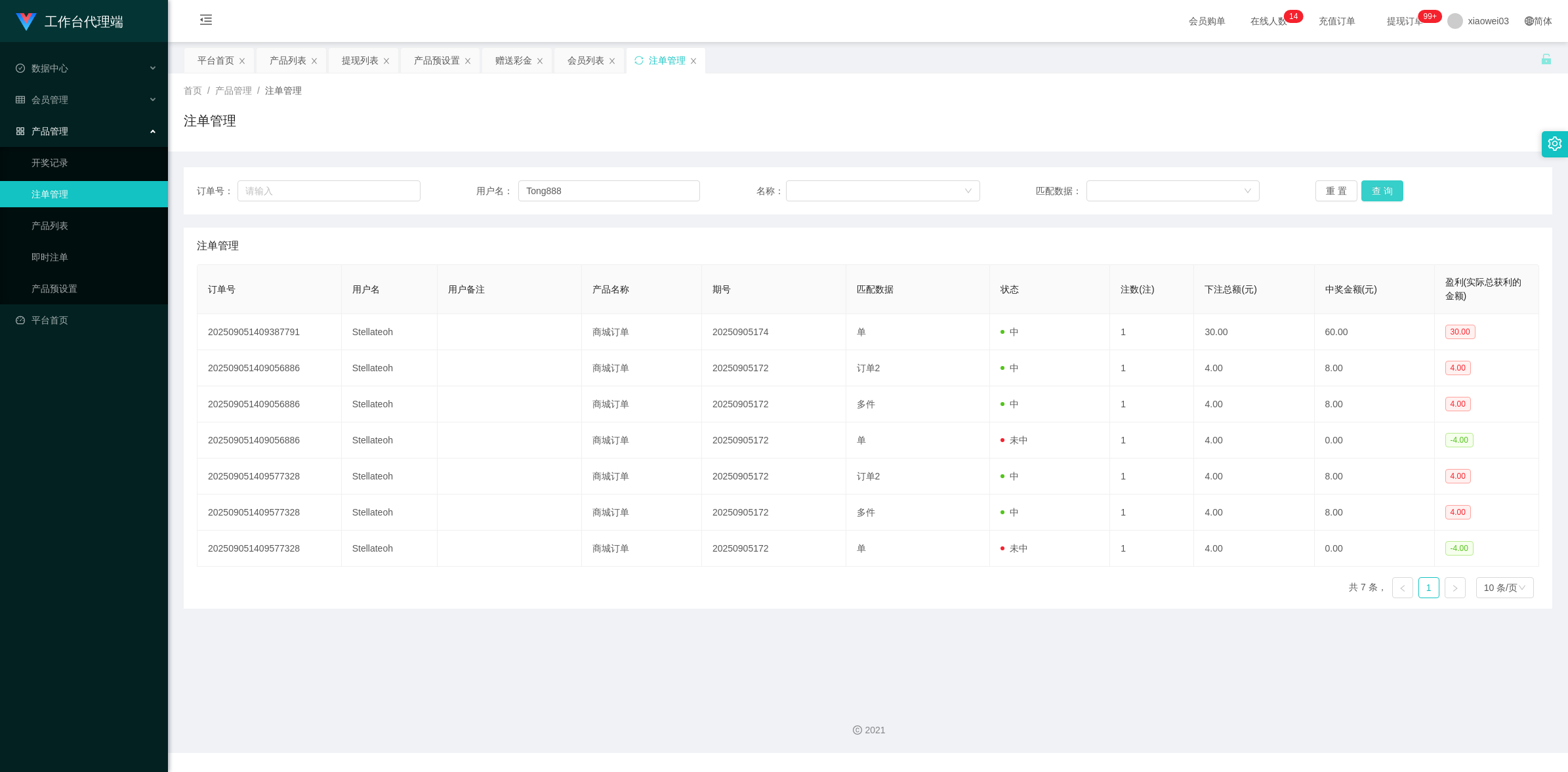
drag, startPoint x: 1380, startPoint y: 194, endPoint x: 1359, endPoint y: 203, distance: 22.8
click at [1380, 194] on button "查 询" at bounding box center [1383, 190] width 42 height 21
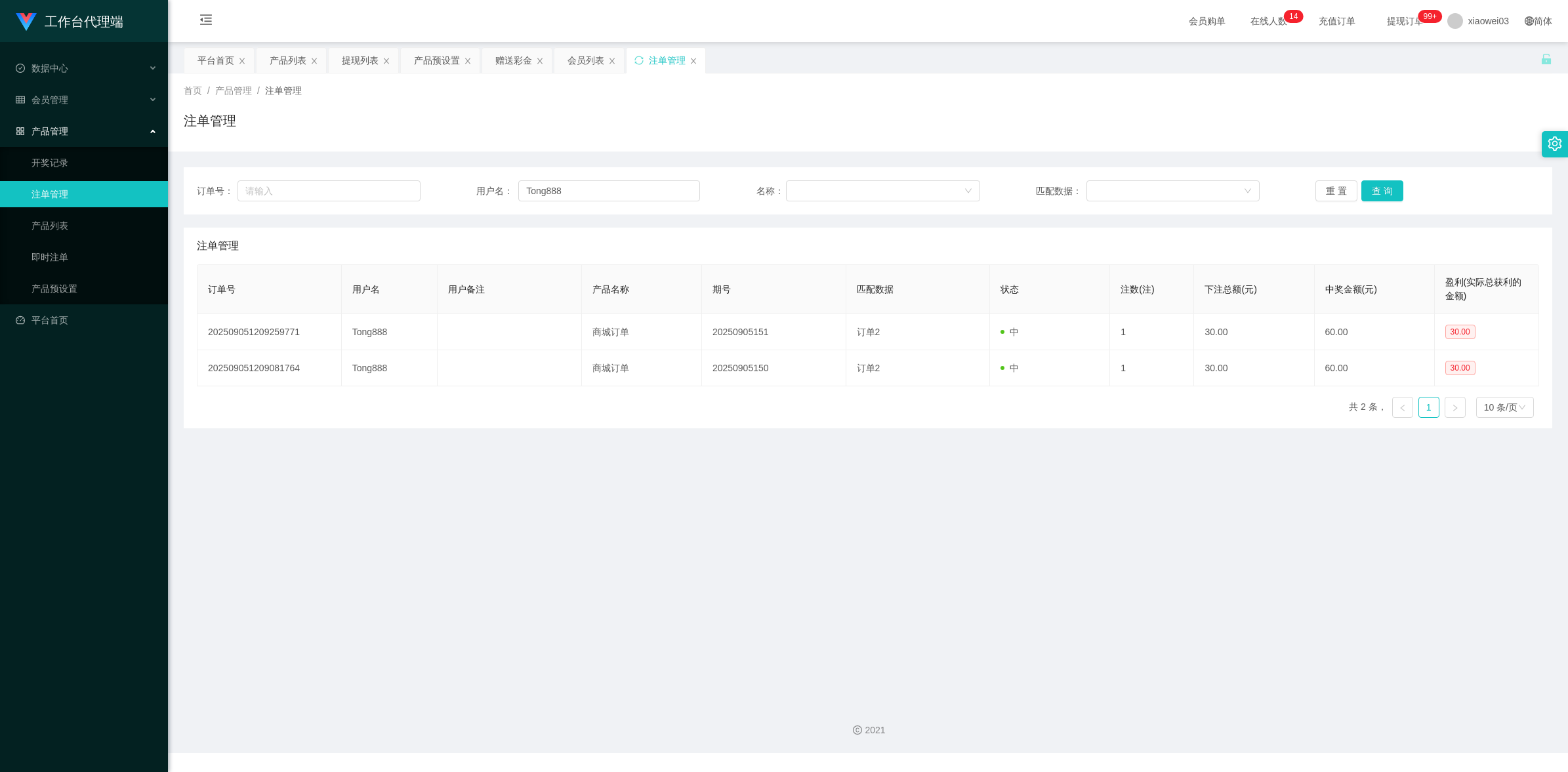
click at [812, 664] on main "关闭左侧 关闭右侧 关闭其它 刷新页面 平台首页 产品列表 提现列表 产品预设置 赠送彩金 会员列表 注单管理 首页 / 产品管理 / 注单管理 / 注单管理…" at bounding box center [868, 367] width 1400 height 650
